Goal: Task Accomplishment & Management: Complete application form

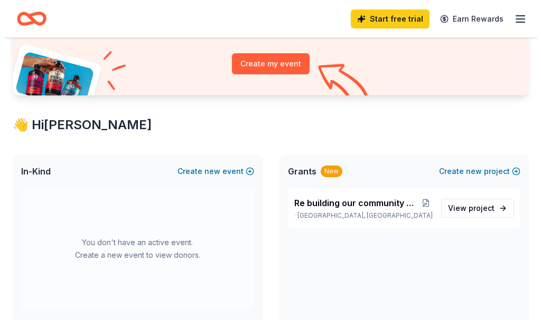
scroll to position [106, 0]
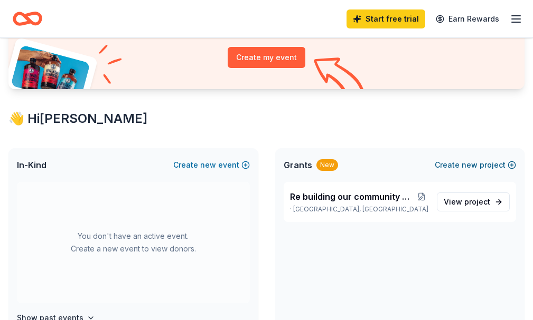
click at [461, 172] on span "new" at bounding box center [469, 165] width 16 height 13
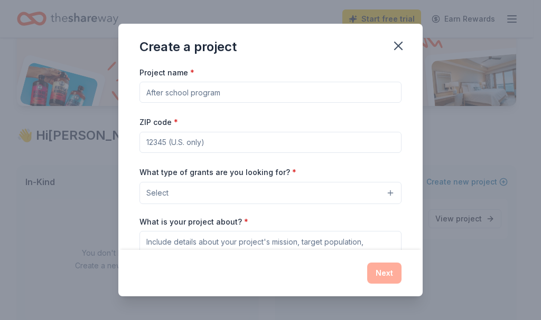
click at [246, 100] on input "Project name *" at bounding box center [270, 92] width 262 height 21
type input "b"
type input "Building hope for our next Generation"
click at [269, 142] on input "ZIP code *" at bounding box center [270, 142] width 262 height 21
type input "61832"
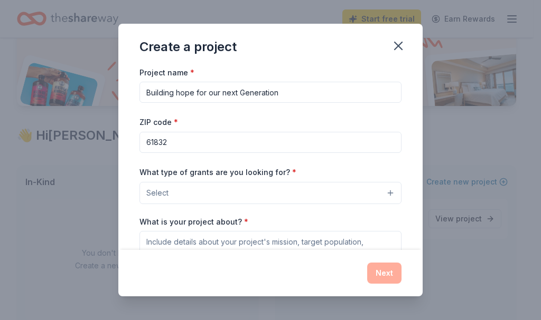
click at [357, 193] on button "Select" at bounding box center [270, 193] width 262 height 22
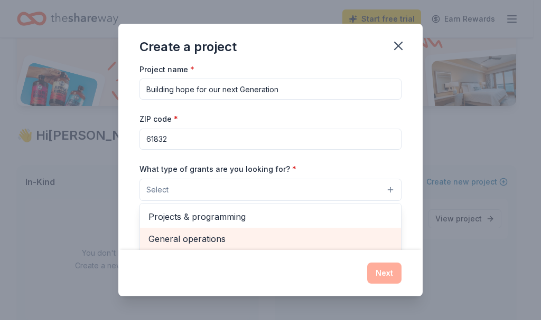
click at [231, 243] on span "General operations" at bounding box center [270, 239] width 244 height 14
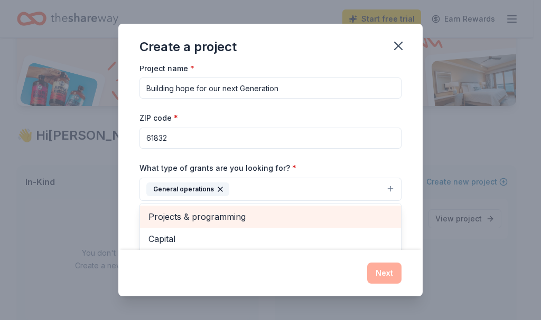
click at [373, 219] on span "Projects & programming" at bounding box center [270, 217] width 244 height 14
click at [226, 213] on span "Capital" at bounding box center [270, 217] width 244 height 14
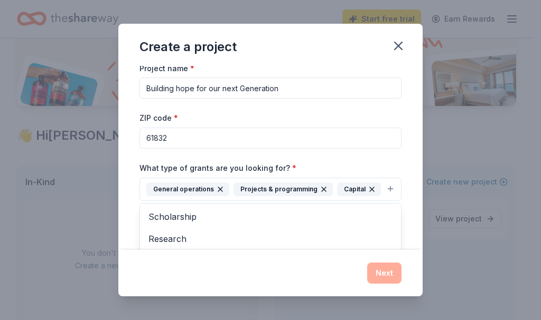
click at [372, 270] on div "Create a project Project name * Building hope for our next Generation ZIP code …" at bounding box center [270, 160] width 304 height 273
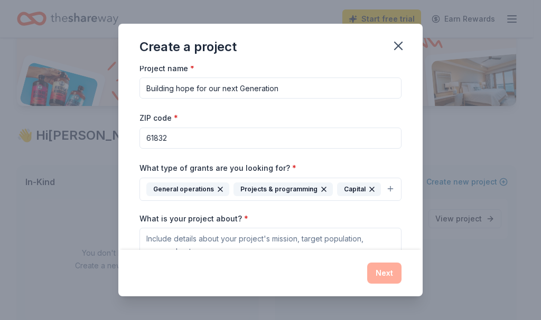
click at [301, 255] on div "Next" at bounding box center [270, 273] width 304 height 46
click at [298, 231] on div "Project name * Building hope for our next Generation ZIP code * 61832 What type…" at bounding box center [270, 207] width 262 height 291
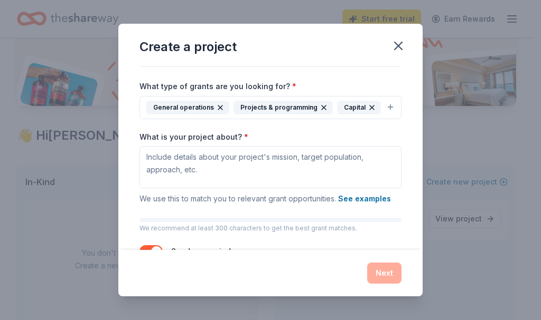
scroll to position [131, 0]
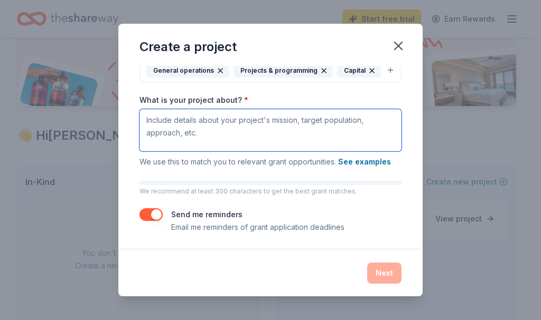
click at [230, 131] on textarea "What is your project about? *" at bounding box center [270, 130] width 262 height 42
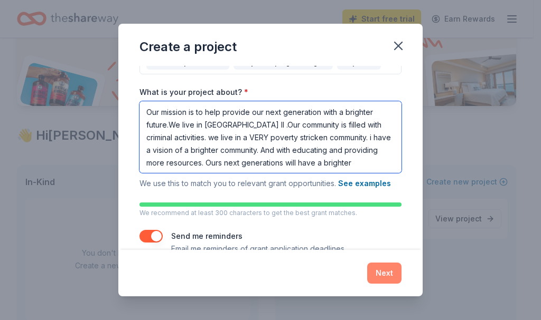
type textarea "Our mission is to help provide our next generation with a brighter future.We li…"
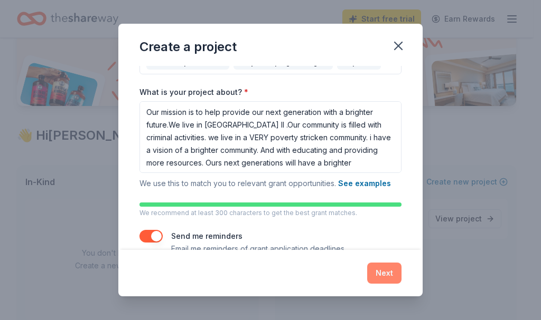
click at [393, 266] on button "Next" at bounding box center [384, 273] width 34 height 21
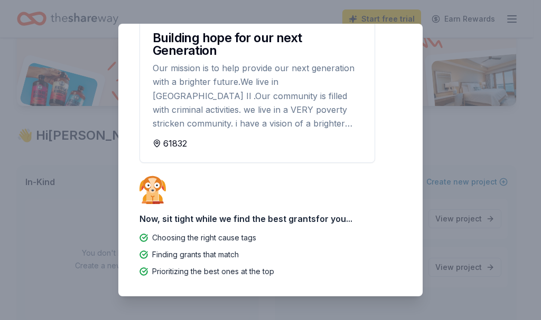
scroll to position [0, 0]
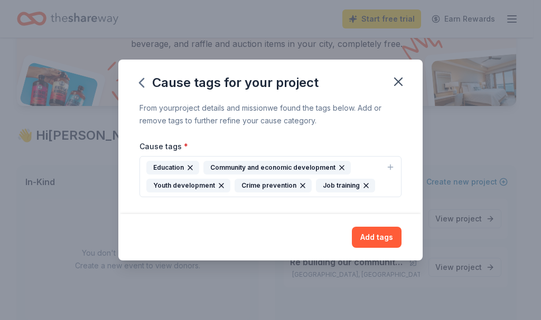
click at [247, 184] on div "Crime prevention" at bounding box center [272, 186] width 77 height 14
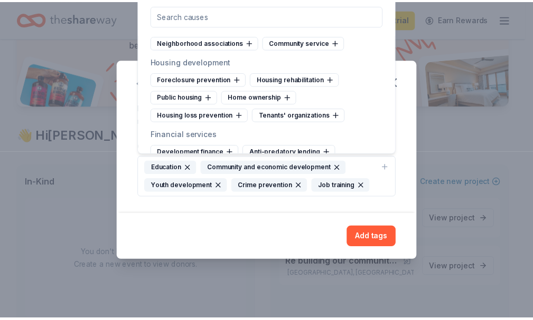
scroll to position [4337, 0]
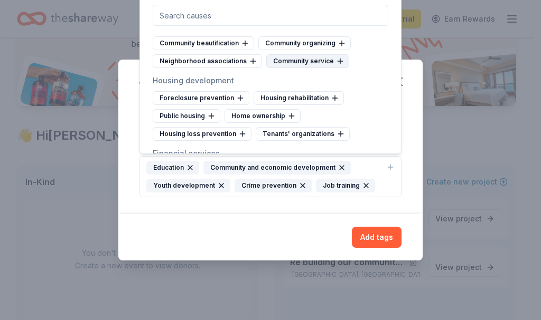
click at [276, 68] on div "Community service" at bounding box center [307, 61] width 83 height 14
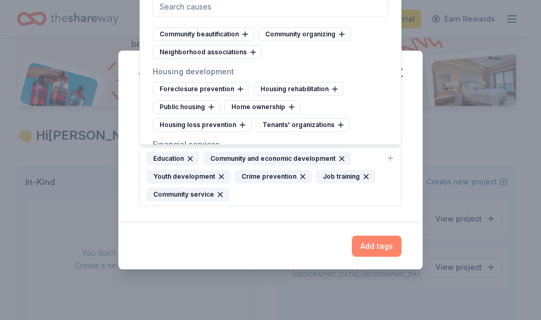
click at [357, 243] on button "Add tags" at bounding box center [377, 246] width 50 height 21
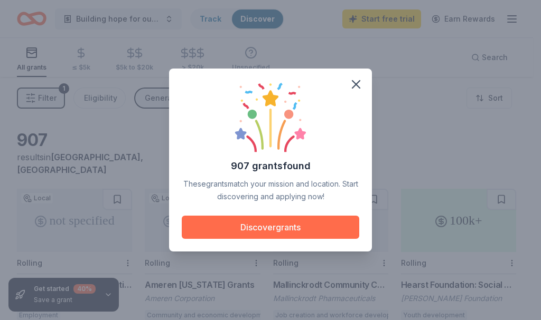
click at [304, 237] on button "Discover grants" at bounding box center [270, 227] width 177 height 23
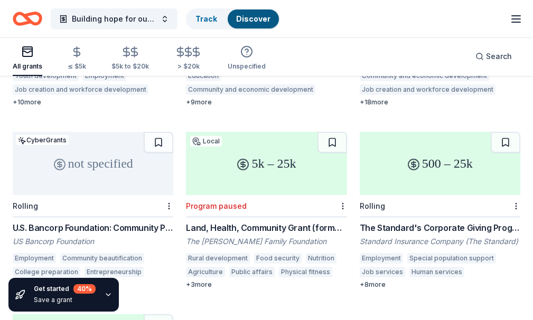
scroll to position [463, 0]
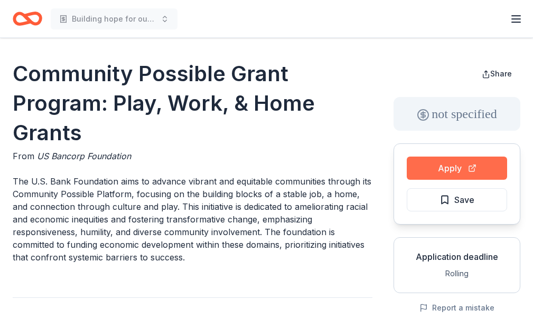
click at [462, 169] on button "Apply" at bounding box center [456, 168] width 100 height 23
